Goal: Task Accomplishment & Management: Complete application form

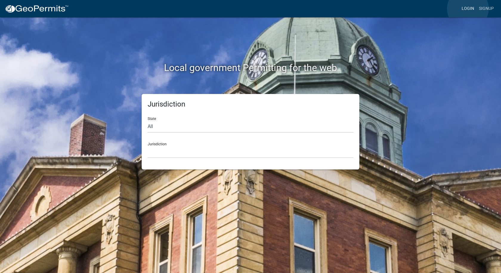
click at [468, 9] on link "Login" at bounding box center [467, 8] width 17 height 11
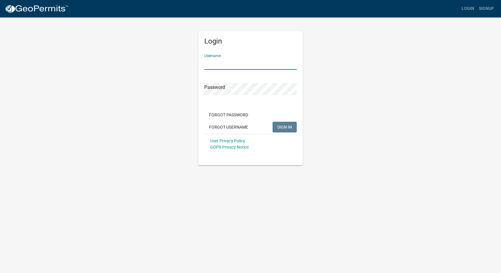
click at [245, 61] on input "Username" at bounding box center [250, 64] width 92 height 12
type input "[PERSON_NAME][EMAIL_ADDRESS][PERSON_NAME][DOMAIN_NAME]"
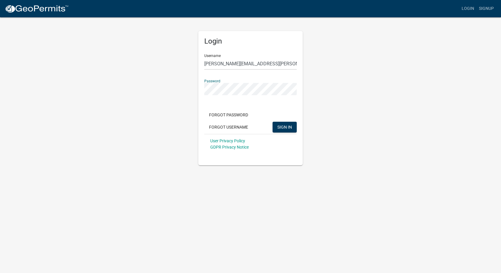
click at [273, 122] on button "SIGN IN" at bounding box center [285, 127] width 24 height 11
